Goal: Find specific page/section: Find specific page/section

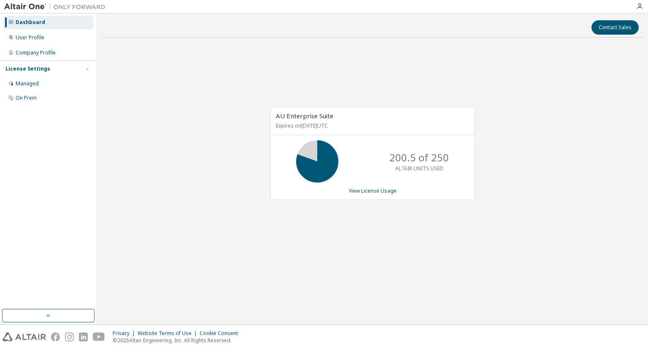
click at [534, 94] on div "AU Enterprise Suite Expires on March 1, 2026 UTC 200.5 of 250 ALTAIR UNITS USED…" at bounding box center [372, 157] width 543 height 227
click at [187, 96] on div "AU Enterprise Suite Expires on March 1, 2026 UTC 230.5 of 250 ALTAIR UNITS USED…" at bounding box center [372, 157] width 543 height 227
click at [539, 138] on div "AU Enterprise Suite Expires on [DATE] UTC 230.5 of 250 ALTAIR UNITS USED View L…" at bounding box center [372, 157] width 543 height 227
click at [223, 119] on div "AU Enterprise Suite Expires on [DATE] UTC 230.5 of 250 ALTAIR UNITS USED View L…" at bounding box center [372, 157] width 543 height 227
click at [454, 231] on div "AU Enterprise Suite Expires on [DATE] UTC 230.5 of 250 ALTAIR UNITS USED View L…" at bounding box center [372, 157] width 543 height 227
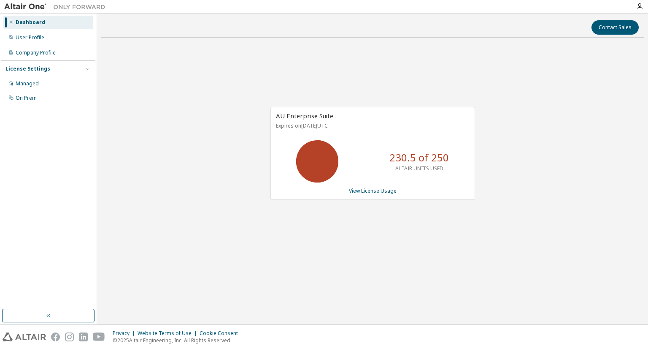
click at [439, 252] on div "AU Enterprise Suite Expires on [DATE] UTC 230.5 of 250 ALTAIR UNITS USED View L…" at bounding box center [372, 157] width 543 height 227
click at [241, 100] on div "AU Enterprise Suite Expires on [DATE] UTC 230.5 of 250 ALTAIR UNITS USED View L…" at bounding box center [372, 157] width 543 height 227
